Goal: Task Accomplishment & Management: Use online tool/utility

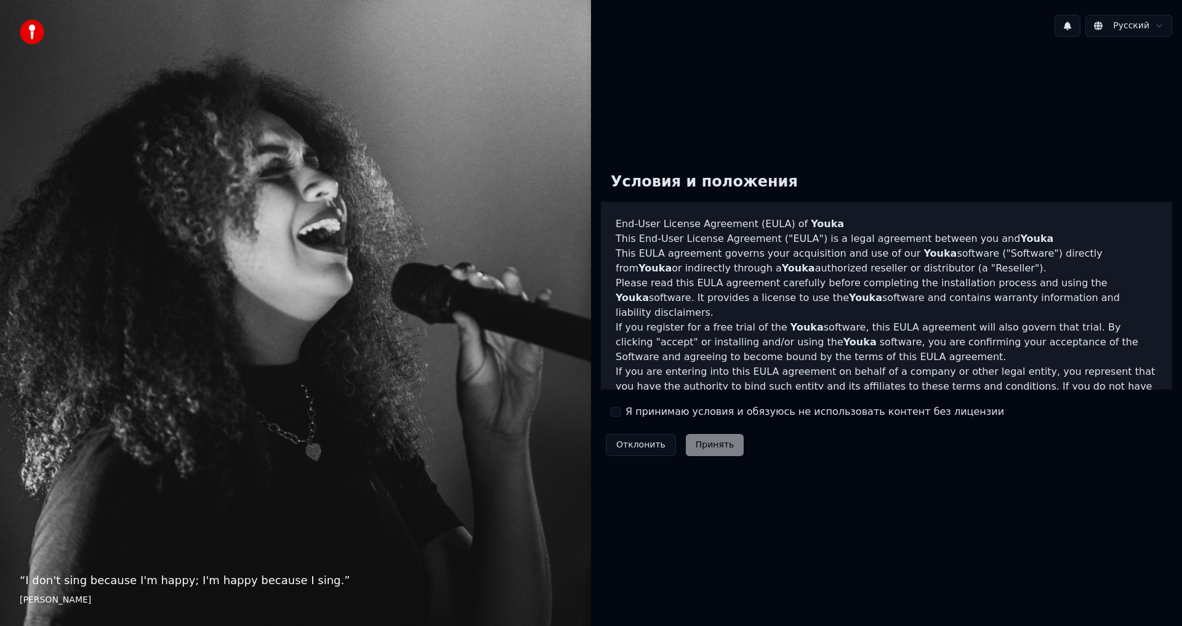
click at [632, 408] on label "Я принимаю условия и обязуюсь не использовать контент без лицензии" at bounding box center [814, 411] width 379 height 15
click at [621, 408] on button "Я принимаю условия и обязуюсь не использовать контент без лицензии" at bounding box center [616, 412] width 10 height 10
click at [691, 438] on button "Принять" at bounding box center [715, 445] width 58 height 22
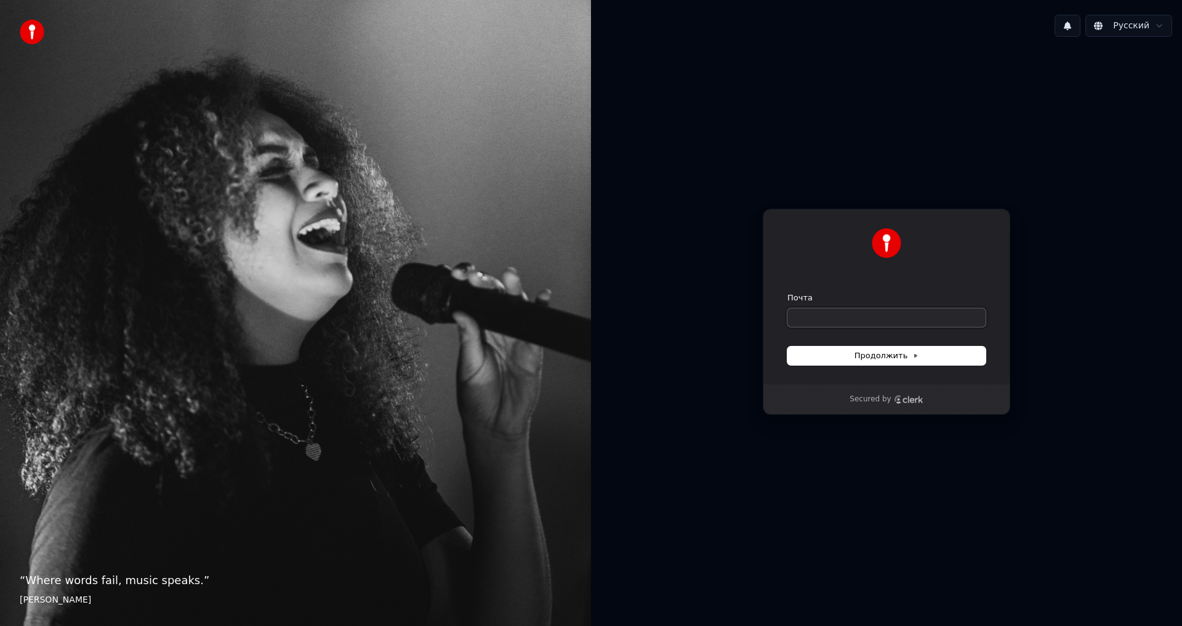
click at [832, 316] on input "Почта" at bounding box center [886, 317] width 198 height 18
click at [837, 316] on input "Почта" at bounding box center [886, 317] width 198 height 18
click at [787, 292] on button "submit" at bounding box center [787, 292] width 0 height 0
type input "**********"
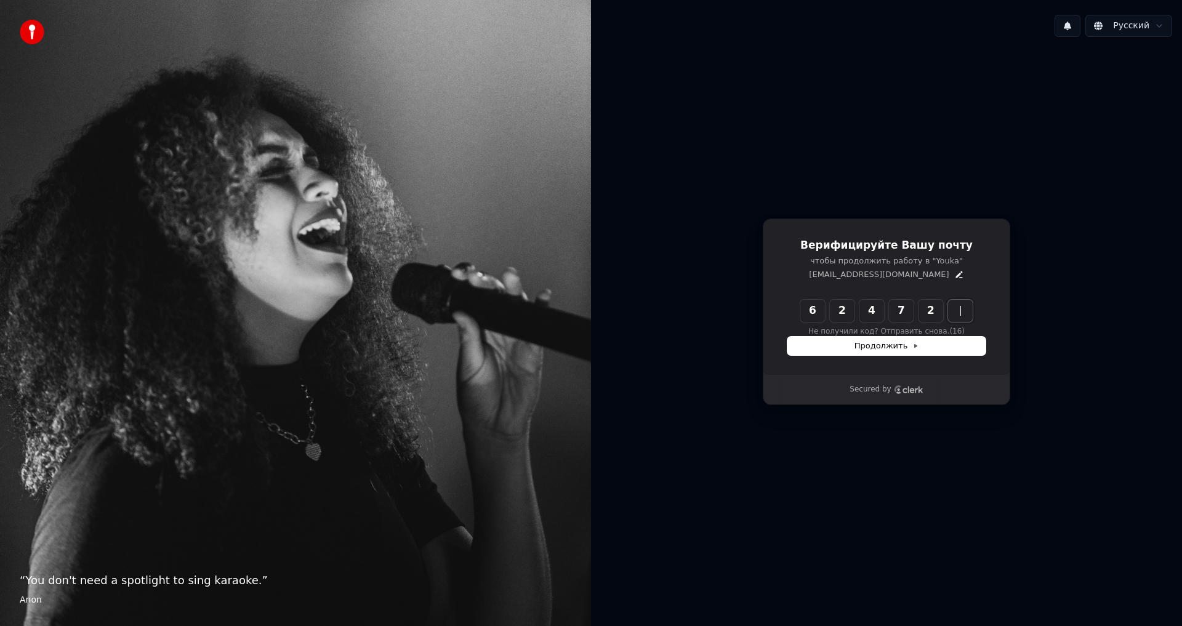
type input "******"
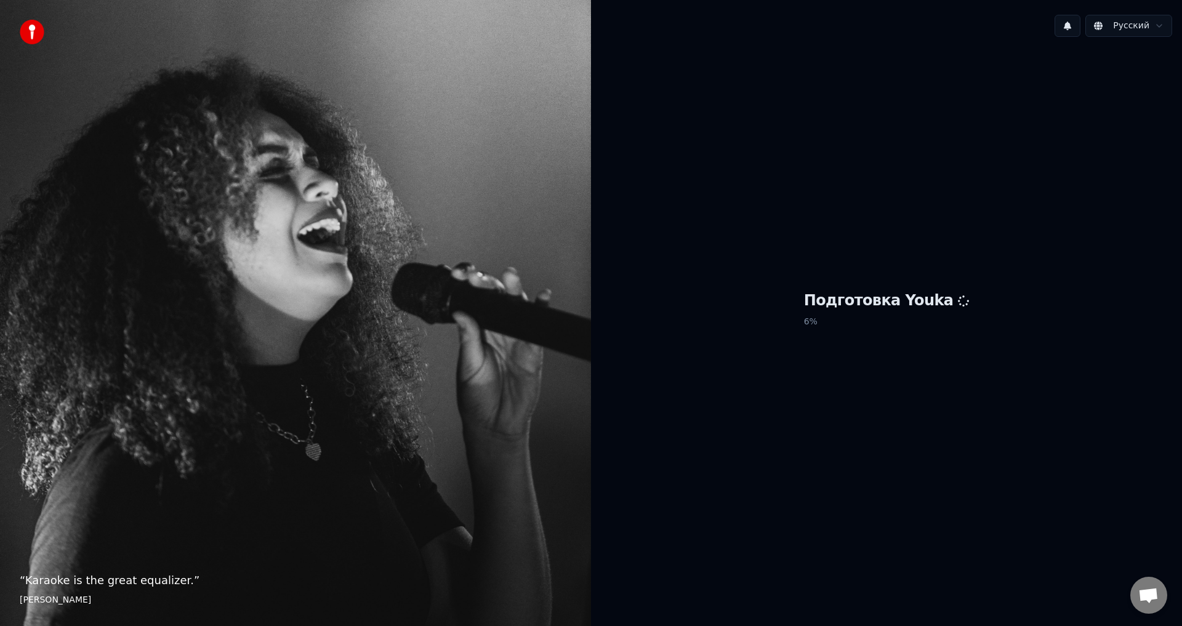
click at [832, 312] on p "6 %" at bounding box center [887, 322] width 166 height 22
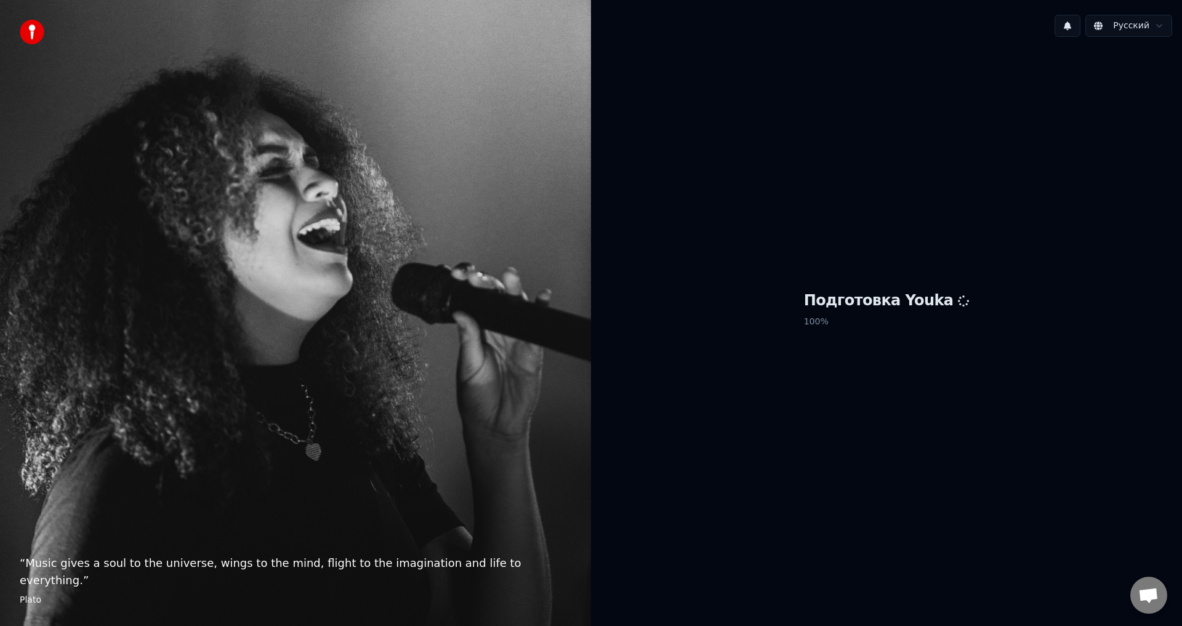
click at [1157, 593] on span "Открытый чат" at bounding box center [1148, 596] width 20 height 17
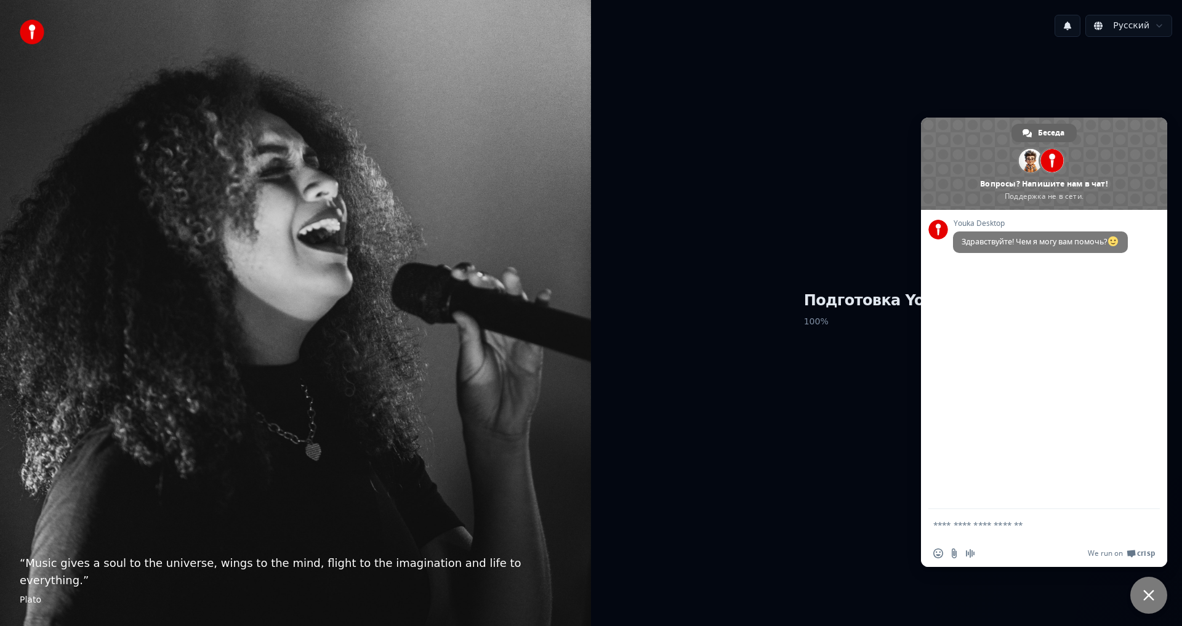
click at [1144, 598] on span "Закрыть чат" at bounding box center [1148, 595] width 11 height 11
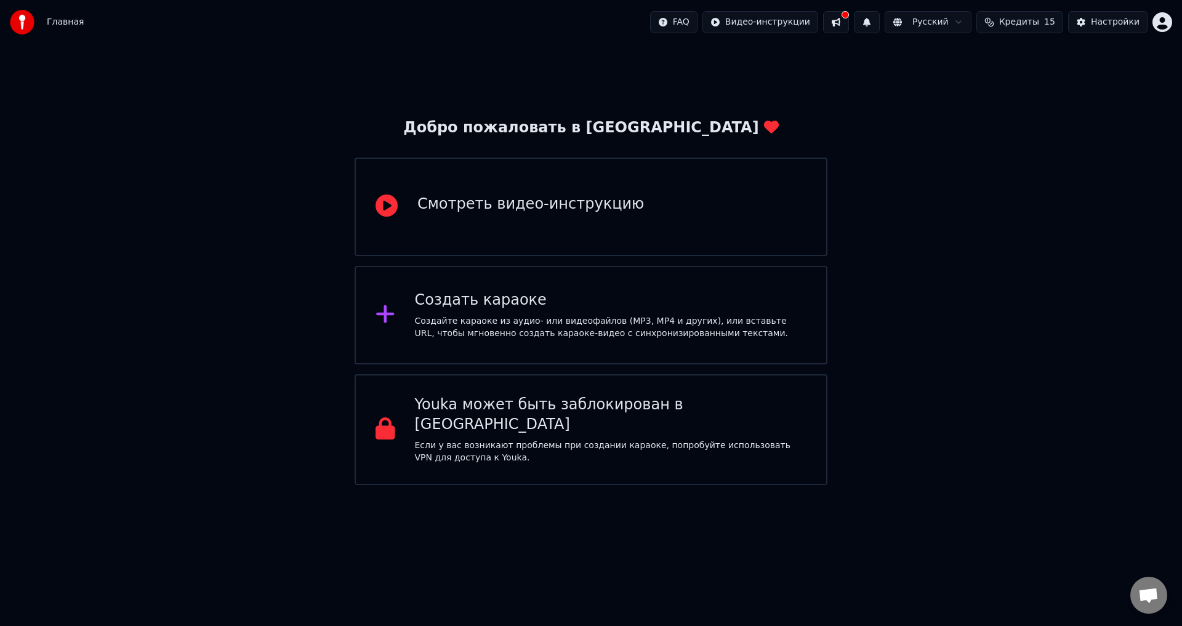
click at [28, 25] on img at bounding box center [22, 22] width 25 height 25
click at [22, 26] on img at bounding box center [22, 22] width 25 height 25
click at [531, 327] on div "Создайте караоке из аудио- или видеофайлов (MP3, MP4 и других), или вставьте UR…" at bounding box center [611, 327] width 392 height 25
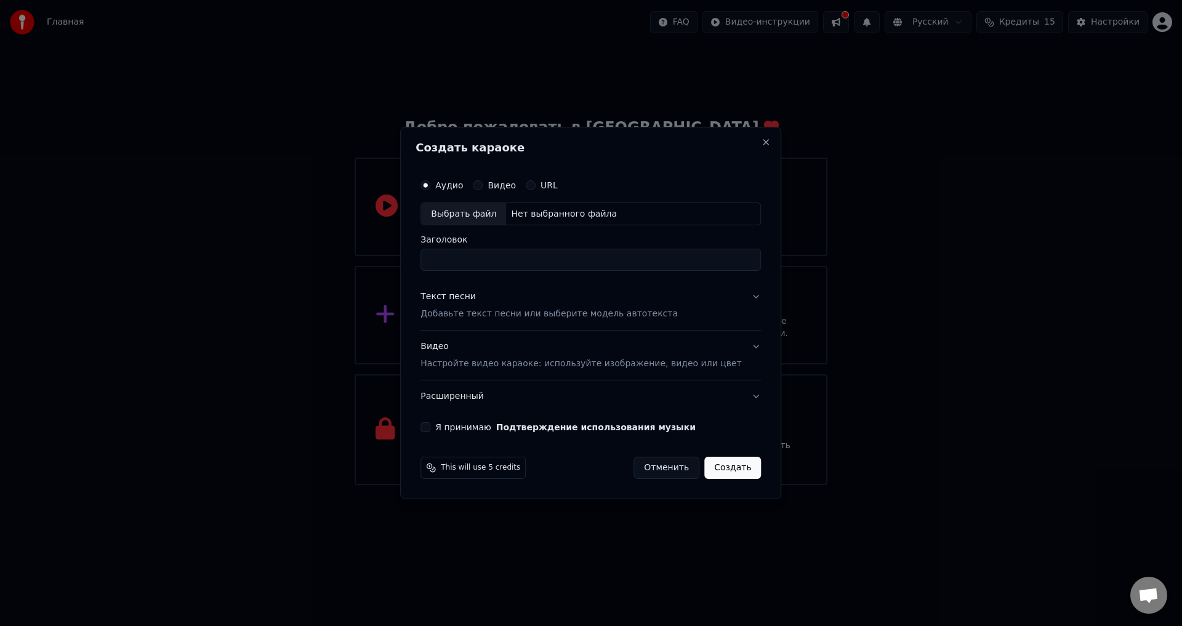
click at [744, 147] on h2 "Создать караоке" at bounding box center [591, 147] width 350 height 11
